Goal: Task Accomplishment & Management: Use online tool/utility

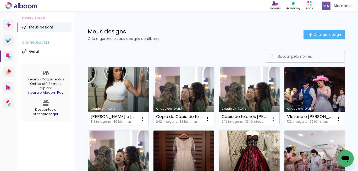
click at [132, 90] on link "Criado em [DATE]" at bounding box center [118, 96] width 61 height 59
